Goal: Book appointment/travel/reservation

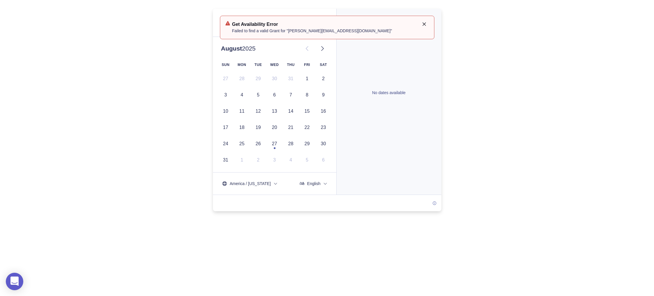
click at [265, 29] on span "Failed to find a valid Grant for "megan@motiva.net"" at bounding box center [312, 31] width 160 height 6
drag, startPoint x: 197, startPoint y: 47, endPoint x: 197, endPoint y: 6, distance: 40.1
click at [197, 47] on div at bounding box center [327, 110] width 654 height 203
click at [184, 159] on div at bounding box center [327, 110] width 654 height 203
click at [321, 52] on button at bounding box center [322, 49] width 12 height 12
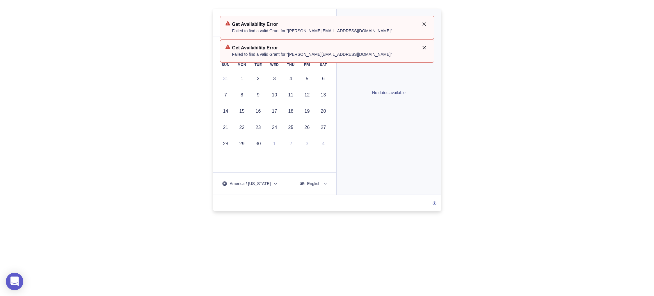
drag, startPoint x: 157, startPoint y: 38, endPoint x: 159, endPoint y: -22, distance: 59.1
click at [159, 0] on html "0" at bounding box center [327, 148] width 654 height 296
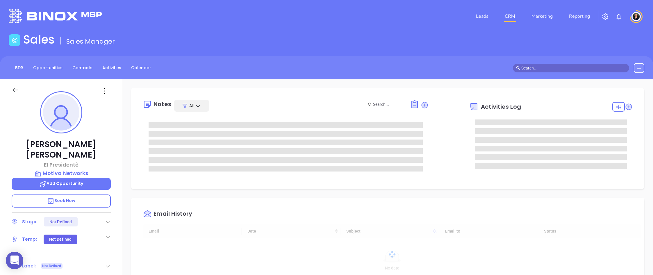
type input "[DATE]"
type input "[PERSON_NAME]"
